Goal: Task Accomplishment & Management: Use online tool/utility

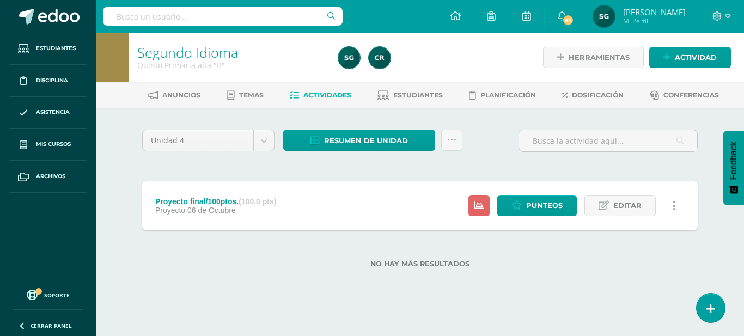
click at [549, 221] on div "Estatus de Actividad: 18 Estudiantes sin calificar 0 Estudiantes con cero Media…" at bounding box center [575, 205] width 246 height 49
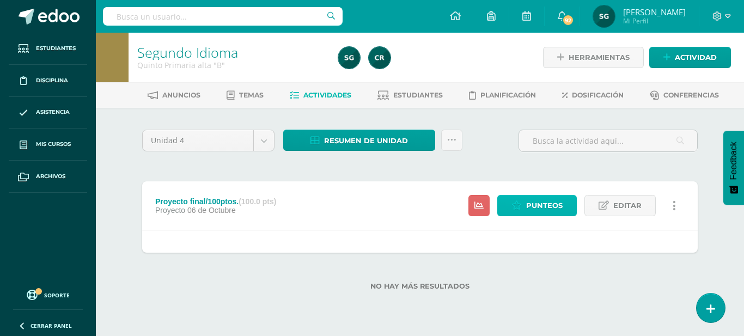
click at [545, 204] on span "Punteos" at bounding box center [544, 206] width 37 height 20
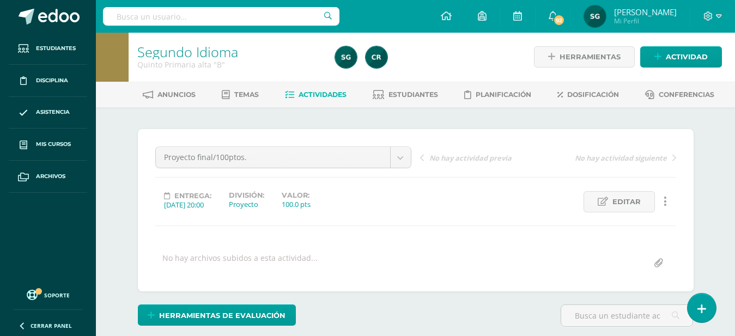
scroll to position [1, 0]
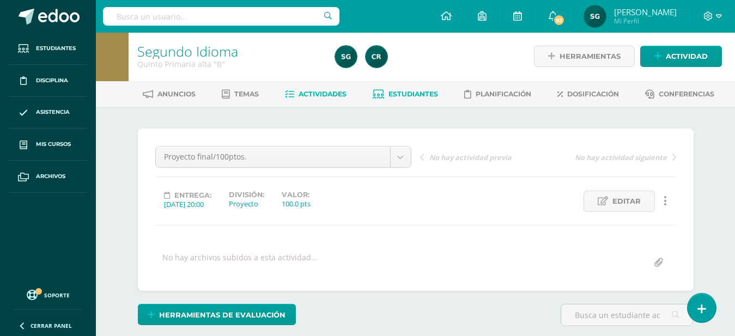
click at [415, 95] on span "Estudiantes" at bounding box center [414, 94] width 50 height 8
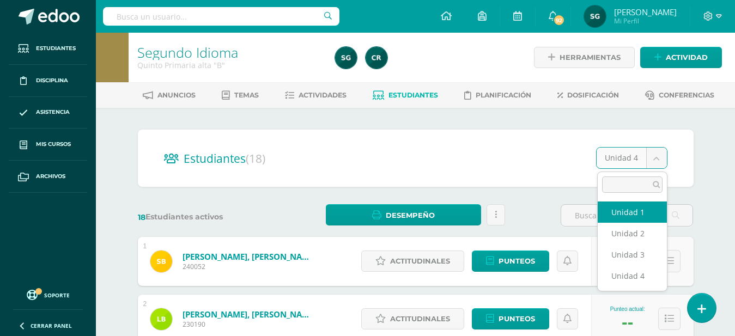
select select "/dashboard/teacher/section/2207/students/?unit=92975"
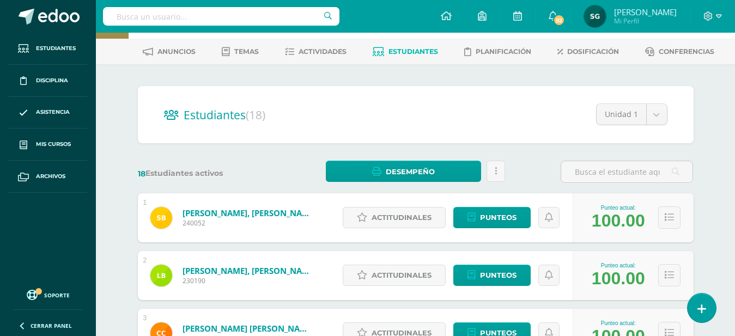
scroll to position [16, 0]
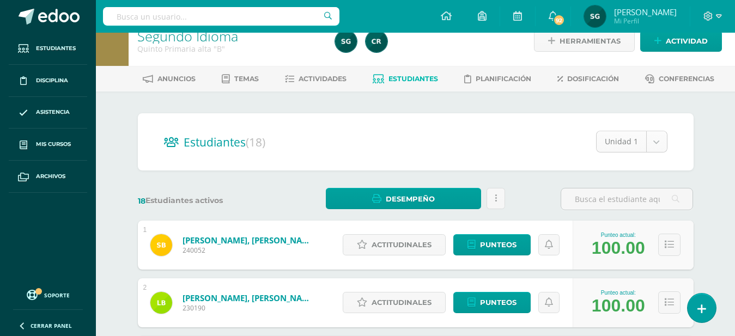
select select "/dashboard/teacher/section/2207/students/?unit=92978"
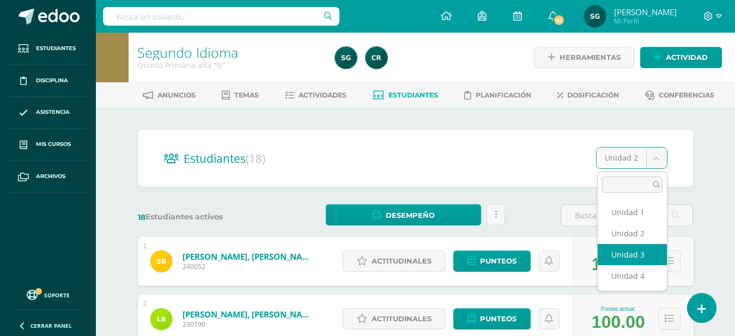
select select "/dashboard/teacher/section/2207/students/?unit=92979"
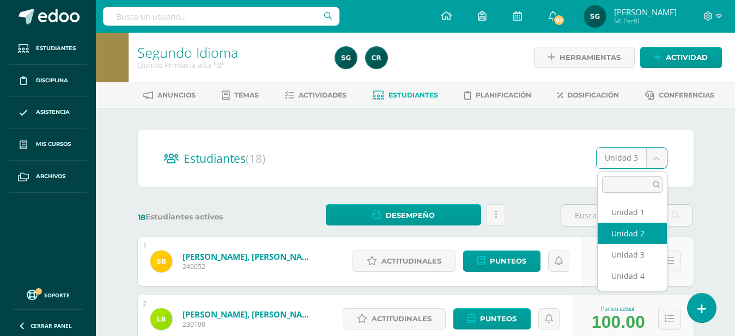
select select "/dashboard/teacher/section/2207/students/?unit=92978"
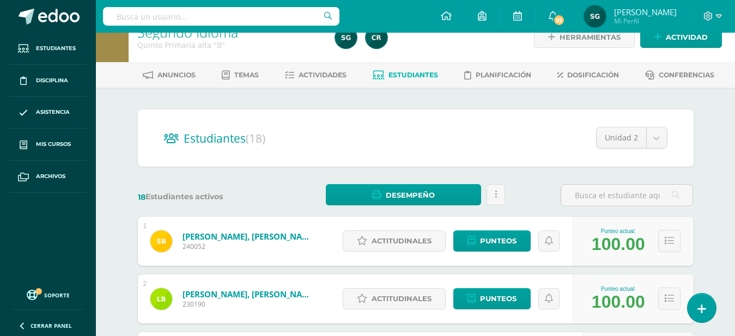
scroll to position [4, 0]
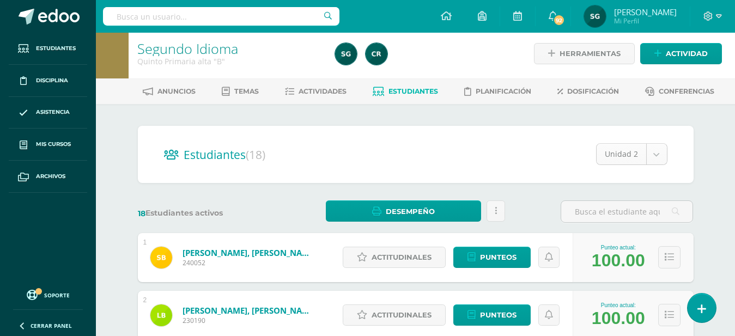
click at [331, 95] on span "Actividades" at bounding box center [323, 91] width 48 height 8
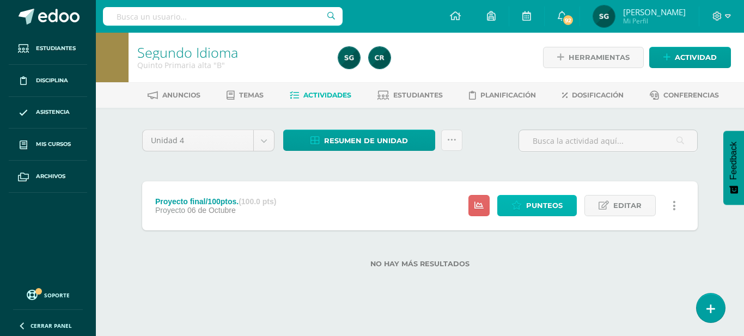
click at [550, 208] on span "Punteos" at bounding box center [544, 206] width 37 height 20
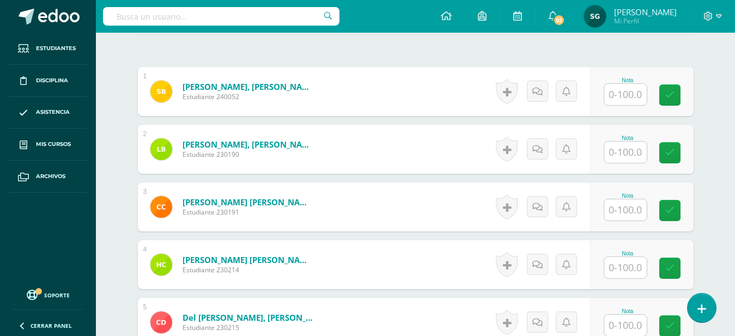
scroll to position [320, 0]
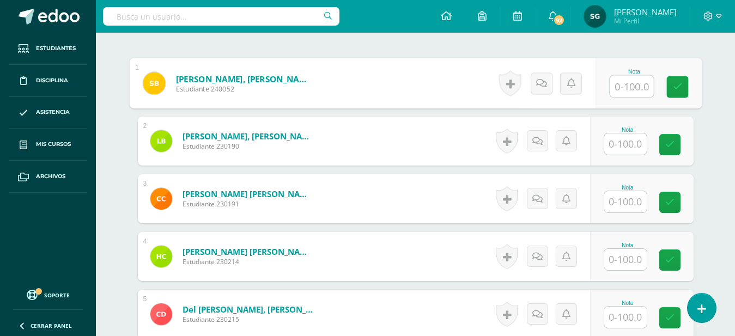
click at [630, 86] on input "text" at bounding box center [632, 87] width 44 height 22
type input "98"
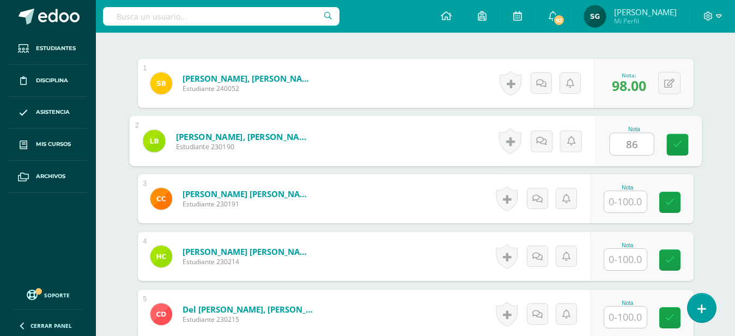
type input "86"
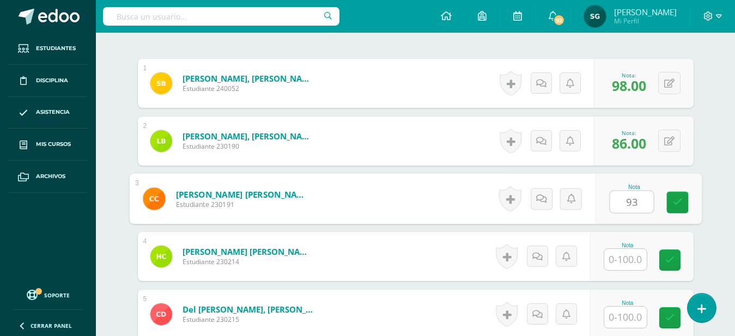
type input "93"
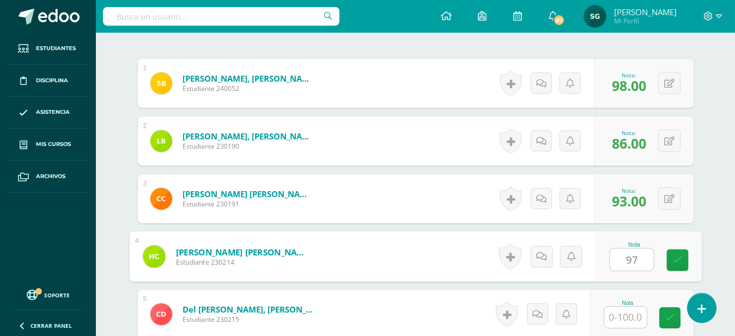
type input "97"
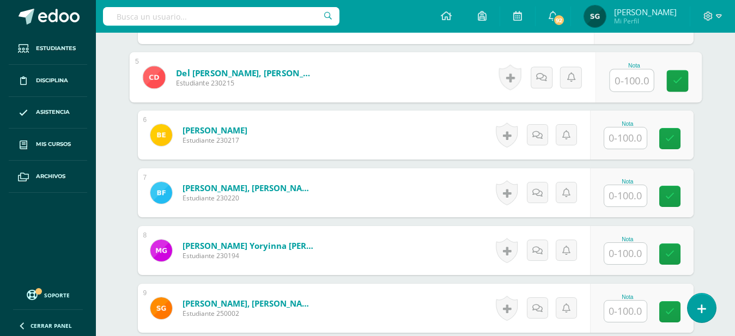
scroll to position [560, 0]
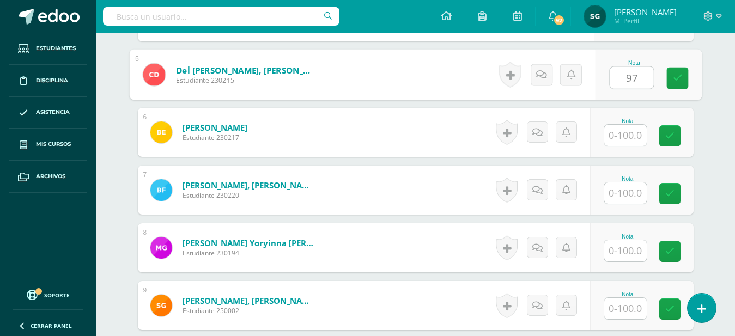
type input "97"
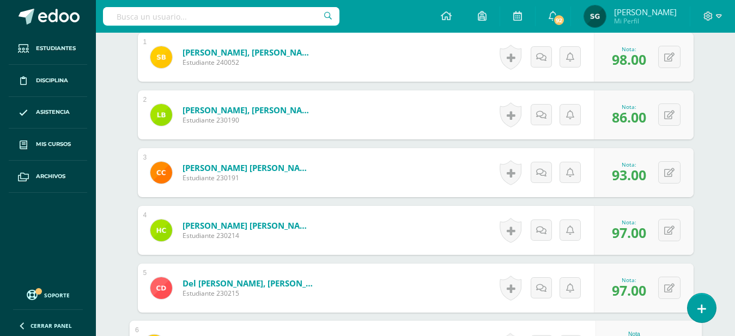
scroll to position [356, 0]
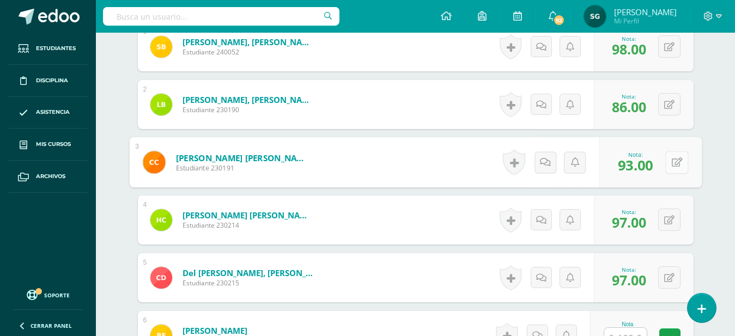
click at [670, 166] on button at bounding box center [676, 162] width 23 height 23
type input "86"
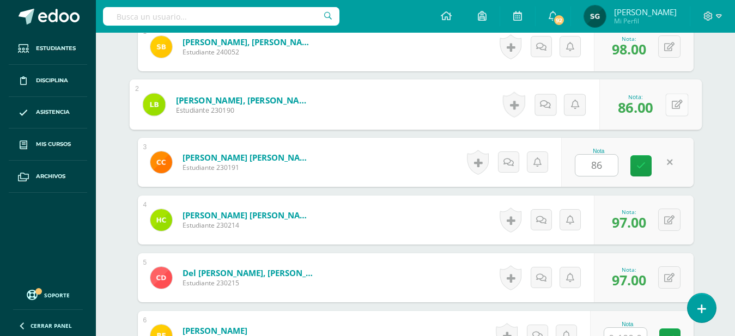
click at [669, 111] on button at bounding box center [676, 104] width 23 height 23
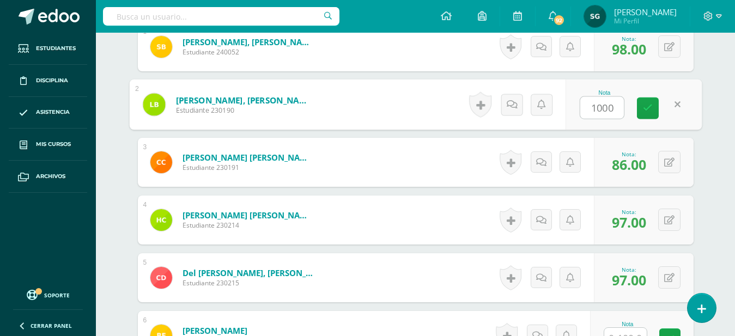
type input "100"
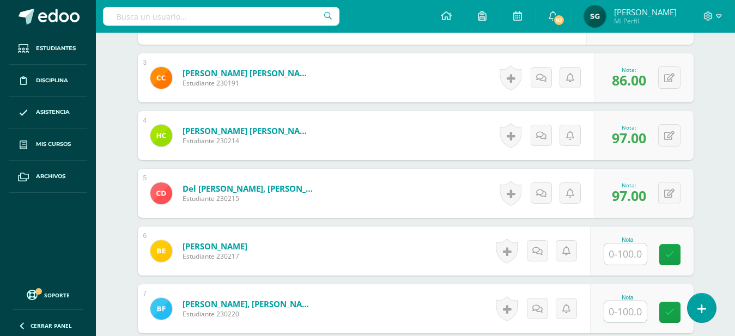
scroll to position [446, 0]
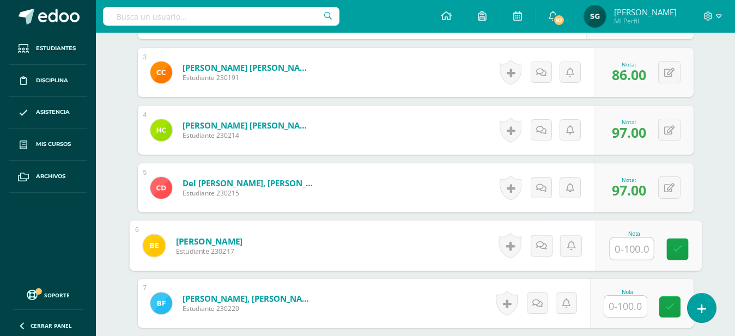
click at [626, 252] on input "text" at bounding box center [632, 249] width 44 height 22
type input "97"
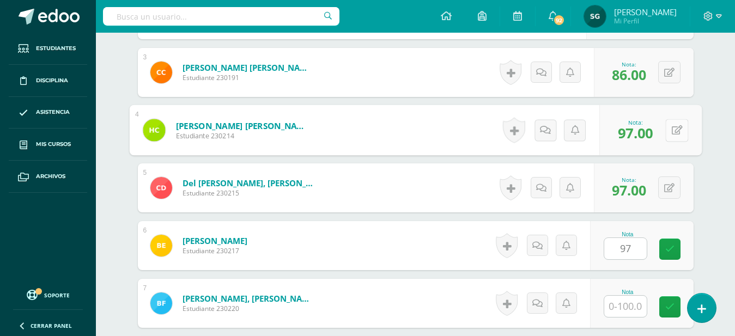
click at [670, 132] on button at bounding box center [676, 130] width 23 height 23
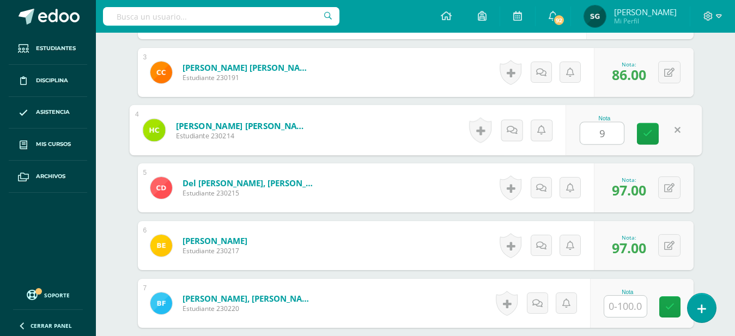
type input "93"
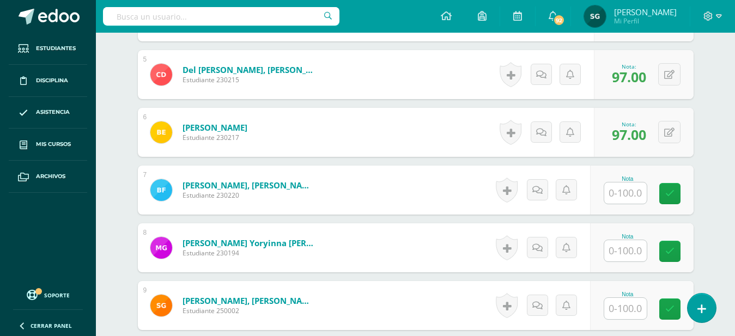
scroll to position [565, 0]
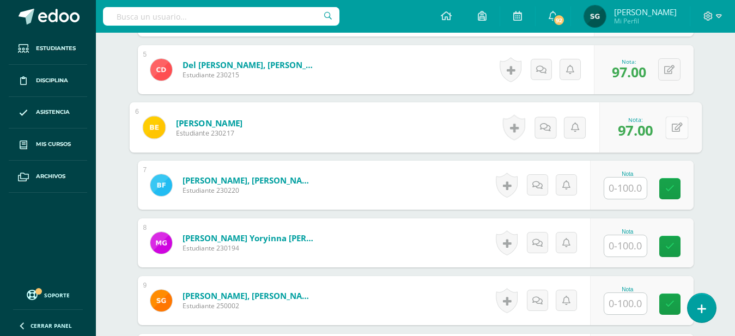
click at [670, 128] on button at bounding box center [676, 127] width 23 height 23
type input "83"
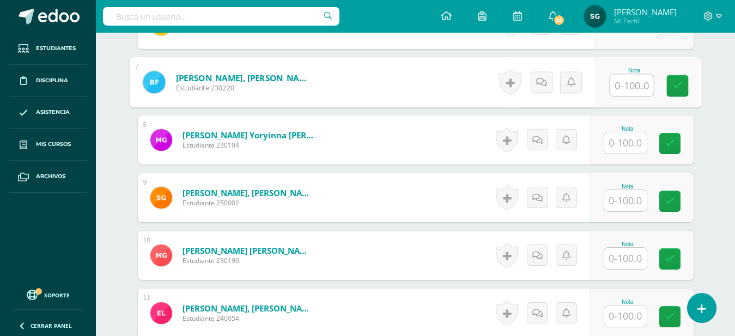
scroll to position [675, 0]
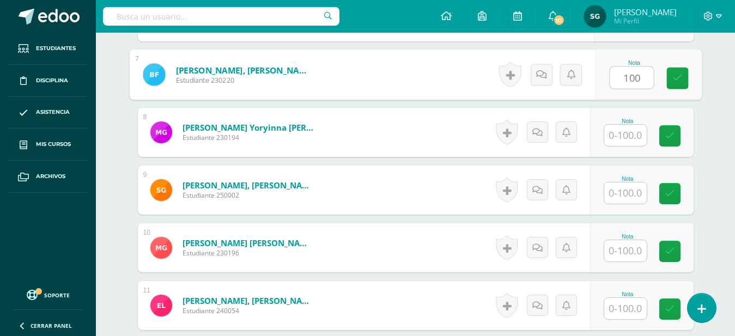
type input "100"
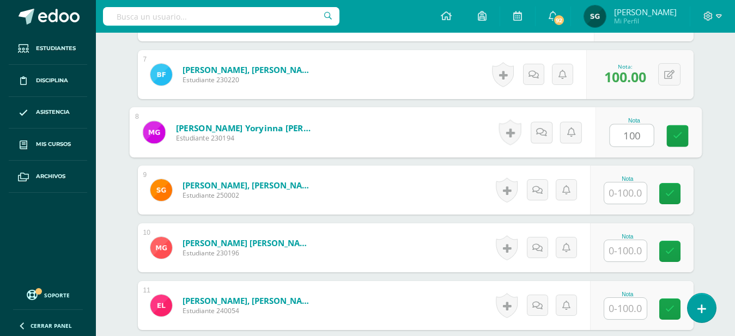
type input "100"
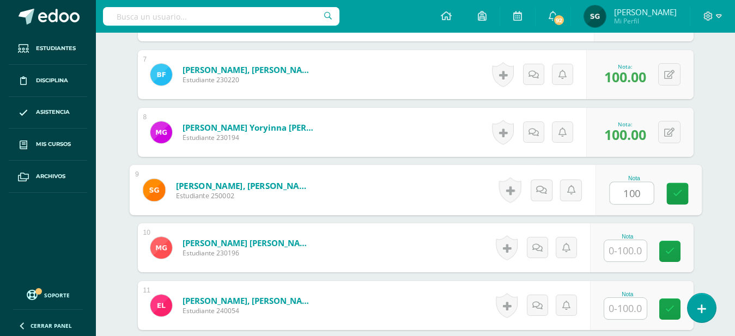
type input "100"
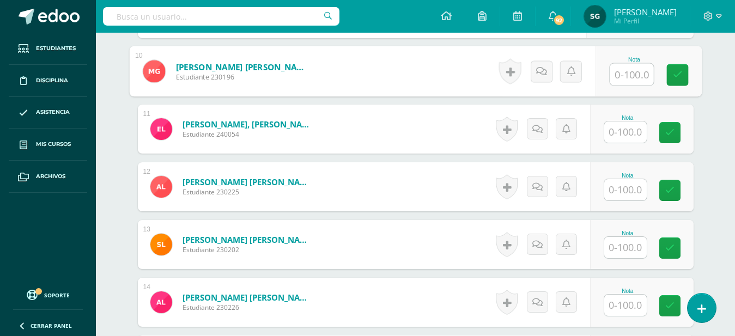
scroll to position [854, 0]
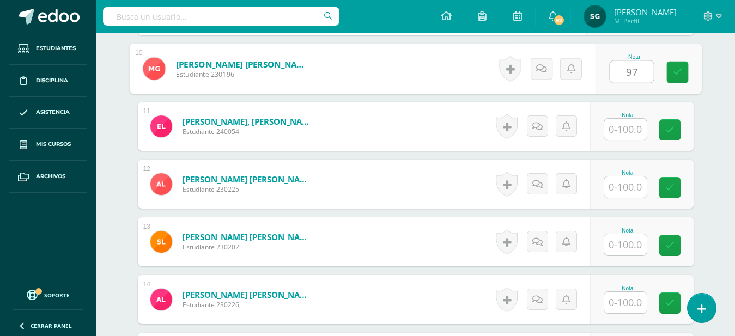
type input "97"
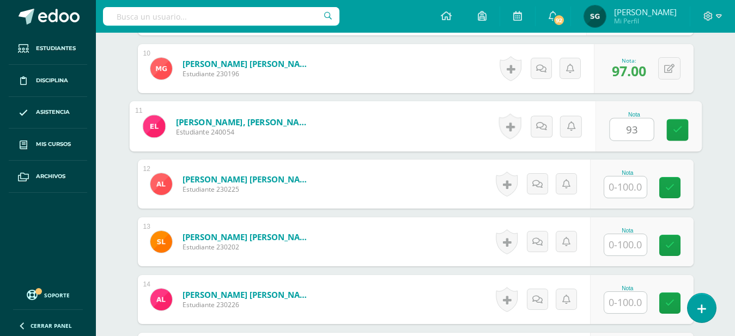
type input "93"
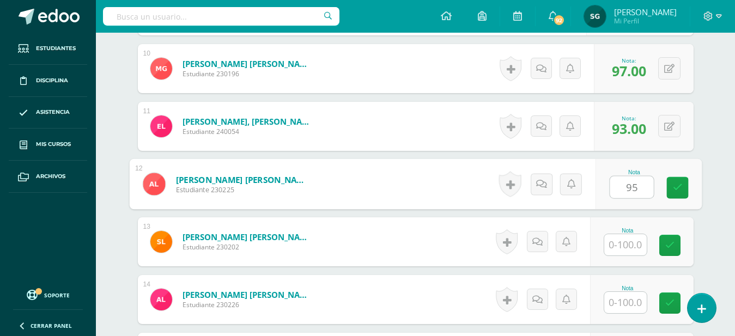
type input "95"
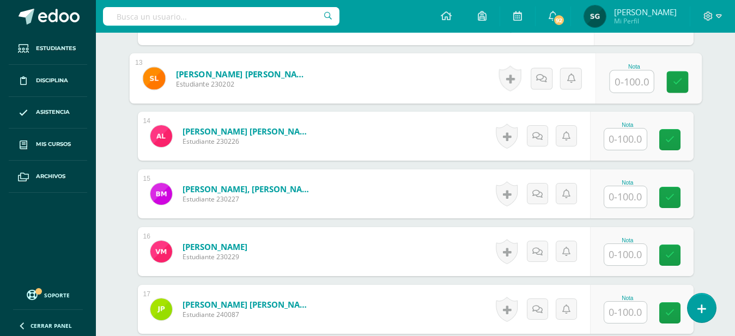
scroll to position [1020, 0]
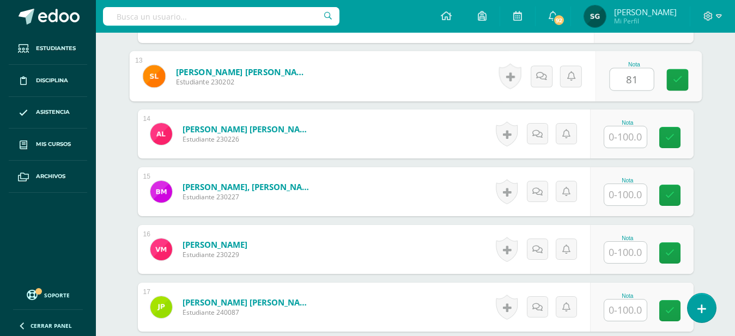
type input "81"
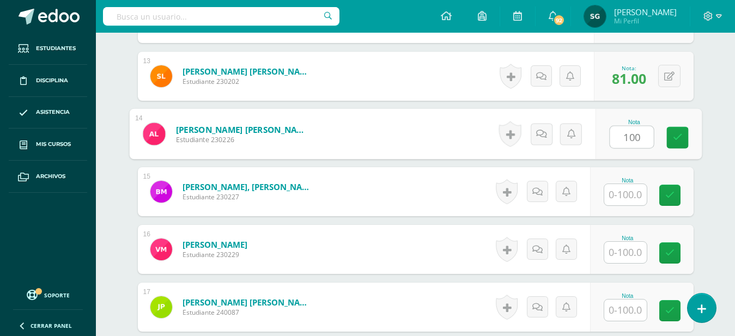
type input "100"
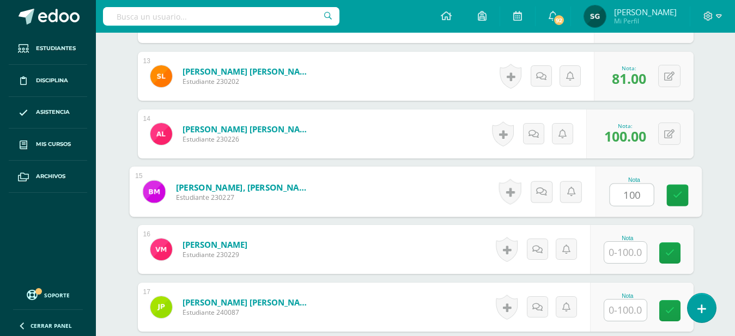
type input "100"
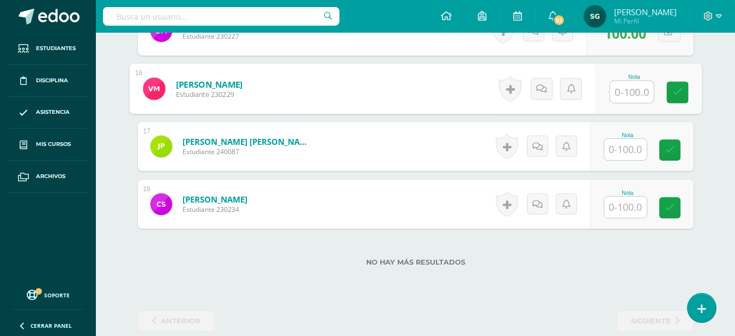
scroll to position [1192, 0]
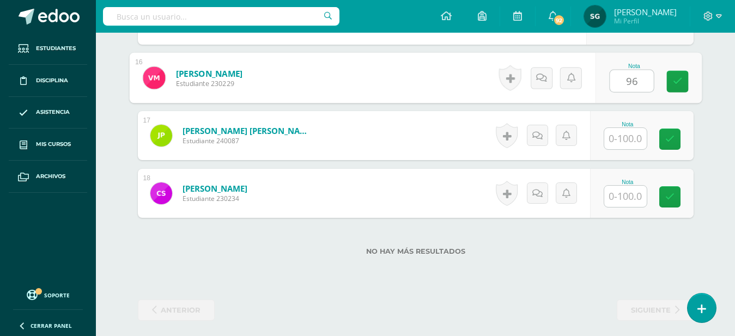
type input "96"
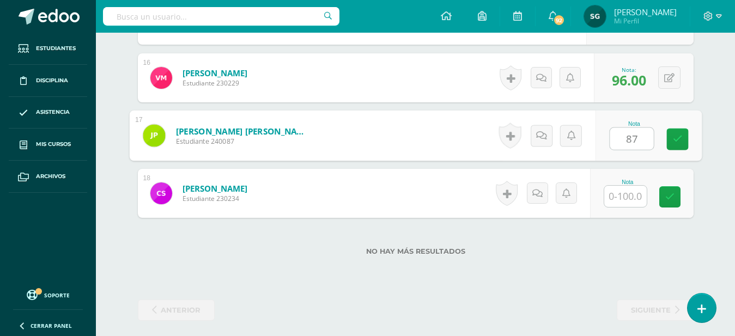
type input "87"
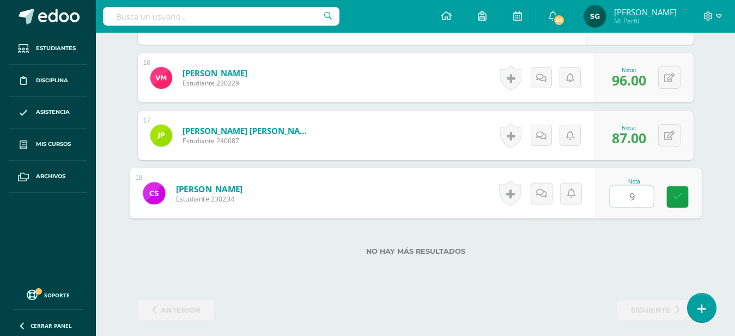
type input "95"
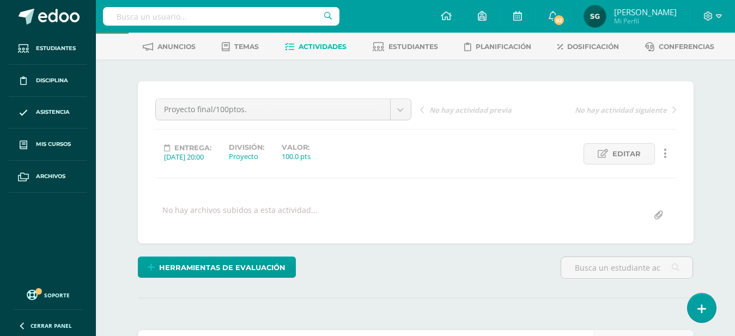
scroll to position [0, 0]
